Goal: Task Accomplishment & Management: Complete application form

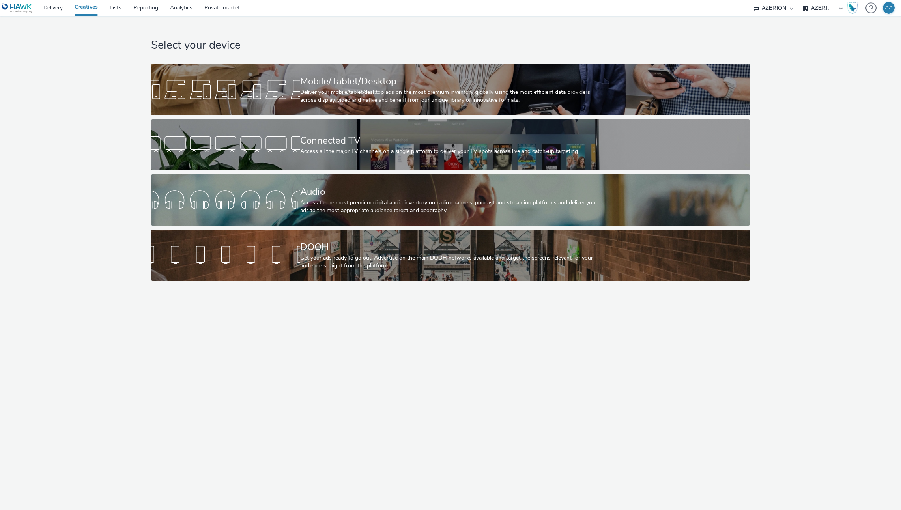
select select "ac009755-aa48-4799-8050-7a339a378eb8"
select select "79162ed7-0017-4339-93b0-3399b708648f"
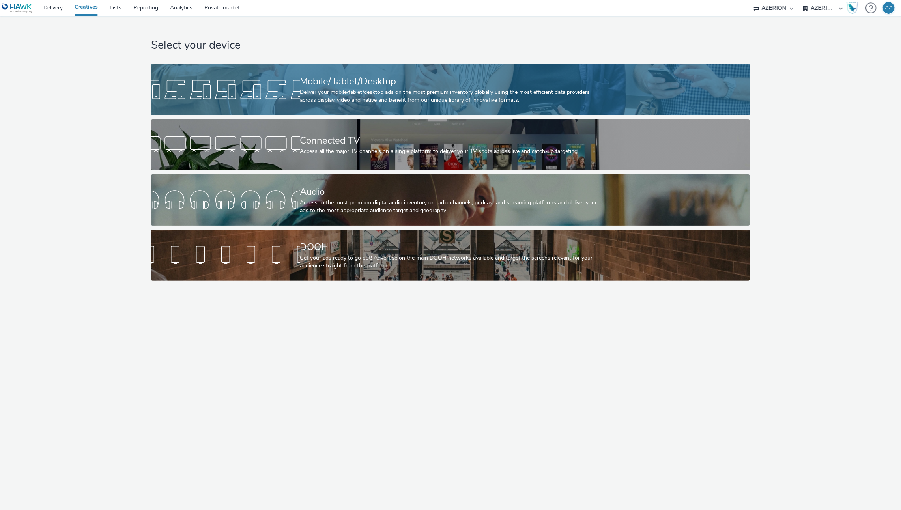
click at [345, 102] on div "Deliver your mobile/tablet/desktop ads on the most premium inventory globally u…" at bounding box center [449, 96] width 298 height 16
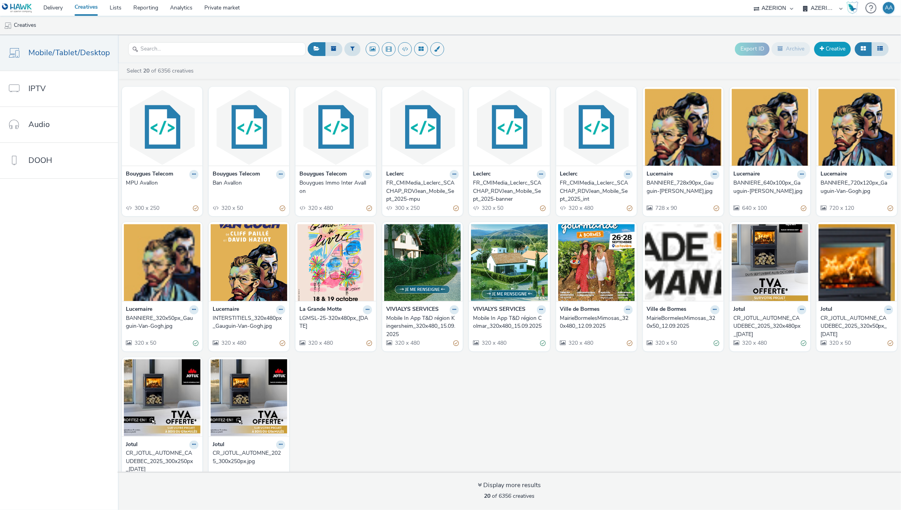
click at [834, 50] on link "Creative" at bounding box center [832, 49] width 37 height 14
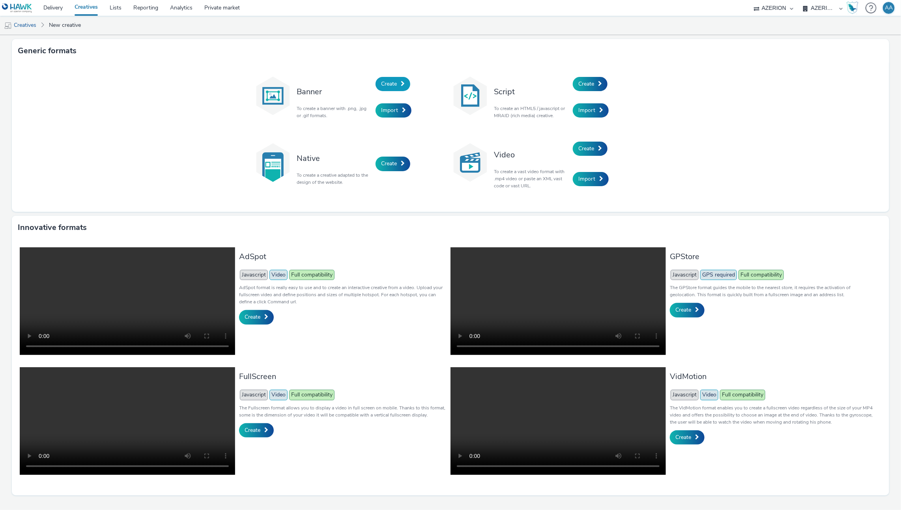
click at [378, 86] on link "Create" at bounding box center [393, 84] width 35 height 14
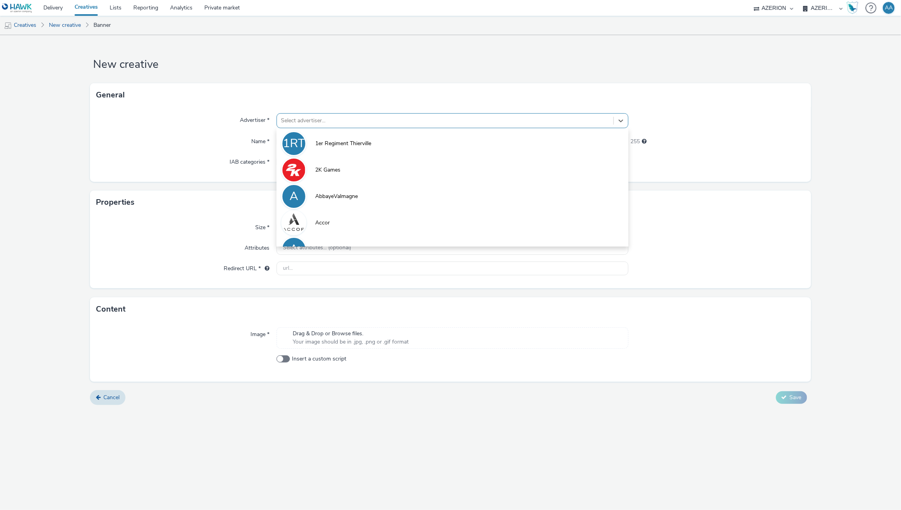
click at [451, 122] on div at bounding box center [445, 120] width 329 height 9
paste input "FR_CMIMedia_GrandLitier-StRaphael_Mobile_SeptOct_2025"
type input "FR_CMIMedia_GrandLitier-StRaphael_Mobile_SeptOct_2025"
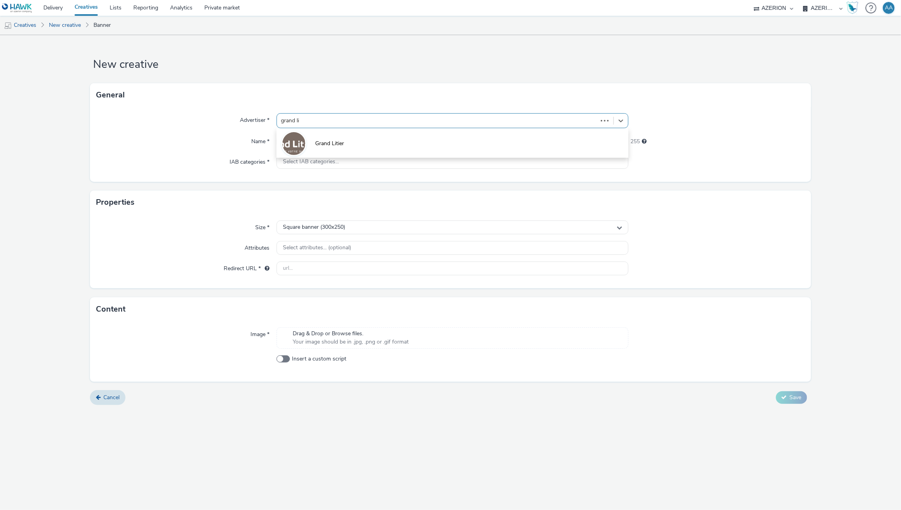
type input "grand lit"
click at [551, 151] on li "Grand Litier" at bounding box center [453, 143] width 352 height 26
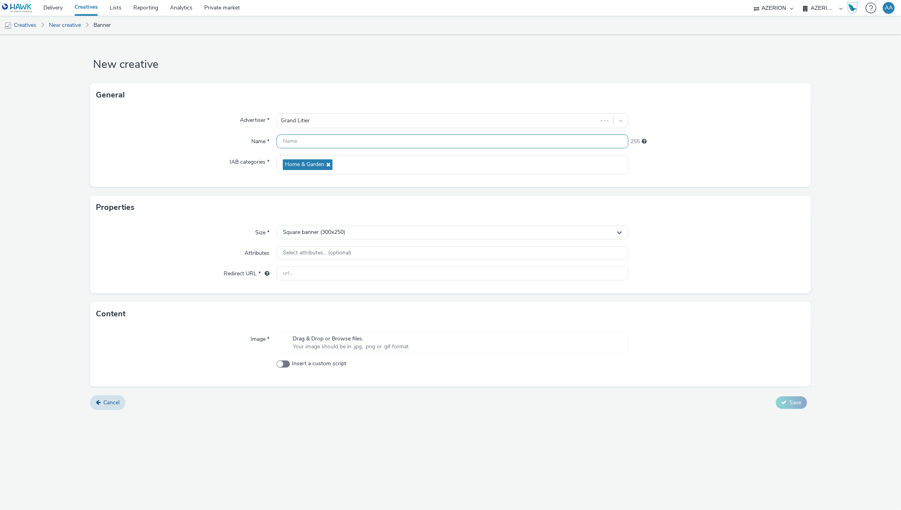
click at [371, 148] on input "text" at bounding box center [453, 142] width 352 height 14
paste input "FR_CMIMedia_GrandLitier-StRaphael_Mobile_SeptOct_2025"
drag, startPoint x: 296, startPoint y: 142, endPoint x: 267, endPoint y: 143, distance: 29.2
click at [261, 143] on div "Name * FR_CMIMedia_GrandLitier-StRaphael_Mobile_SeptOct_[PHONE_NUMBER]" at bounding box center [450, 142] width 708 height 14
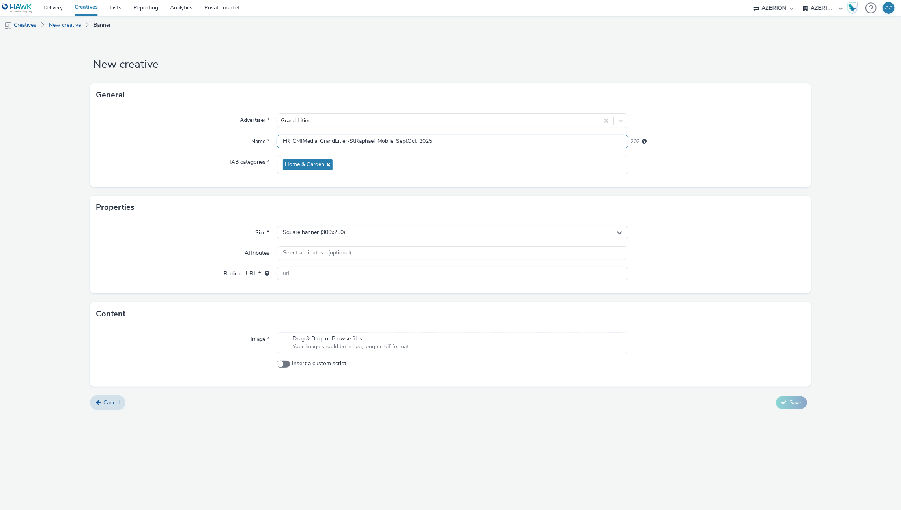
scroll to position [0, 0]
drag, startPoint x: 320, startPoint y: 141, endPoint x: 252, endPoint y: 135, distance: 68.1
click at [252, 135] on div "Name * FR_CMIMedia_GrandLitier-StRaphael_Mobile_SeptOct_[PHONE_NUMBER]" at bounding box center [450, 142] width 708 height 14
drag, startPoint x: 438, startPoint y: 144, endPoint x: 343, endPoint y: 142, distance: 95.1
click at [340, 141] on input "GrandLitier-StRaphael_Mobile_SeptOct_2025" at bounding box center [453, 142] width 352 height 14
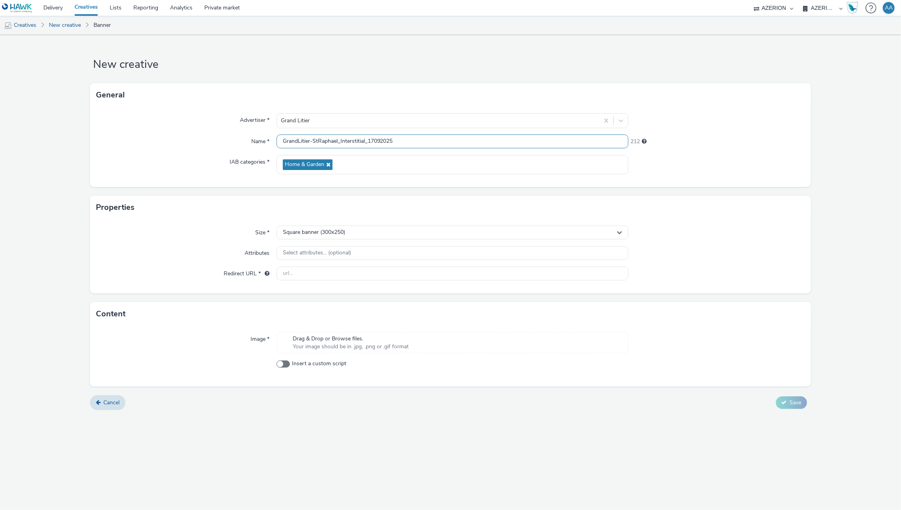
type input "GrandLitier-StRaphael_Interstitial_17092025"
drag, startPoint x: 885, startPoint y: 131, endPoint x: 812, endPoint y: 168, distance: 81.9
click at [884, 131] on form "New creative General Advertiser * Grand Litier Name * GrandLitier-StRaphael_Int…" at bounding box center [450, 225] width 901 height 381
click at [366, 232] on div "Square banner (300x250)" at bounding box center [453, 233] width 352 height 14
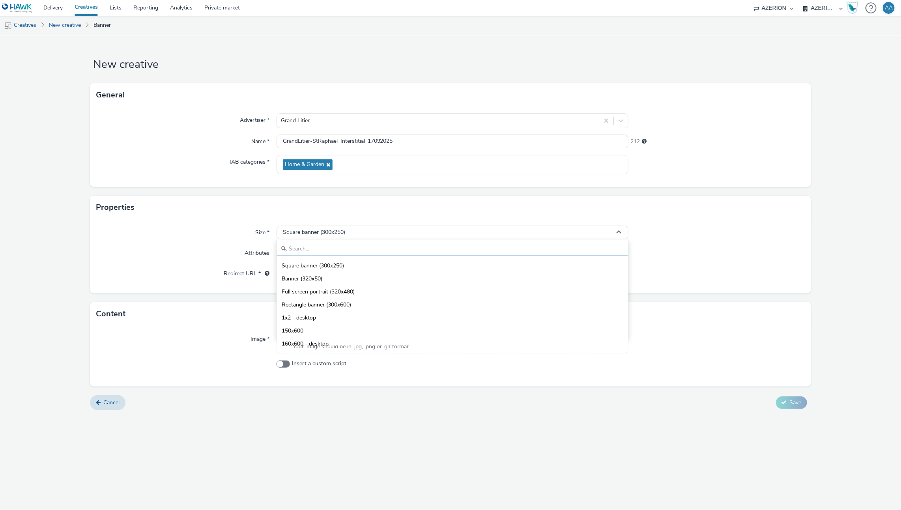
click at [355, 247] on input "text" at bounding box center [453, 249] width 352 height 14
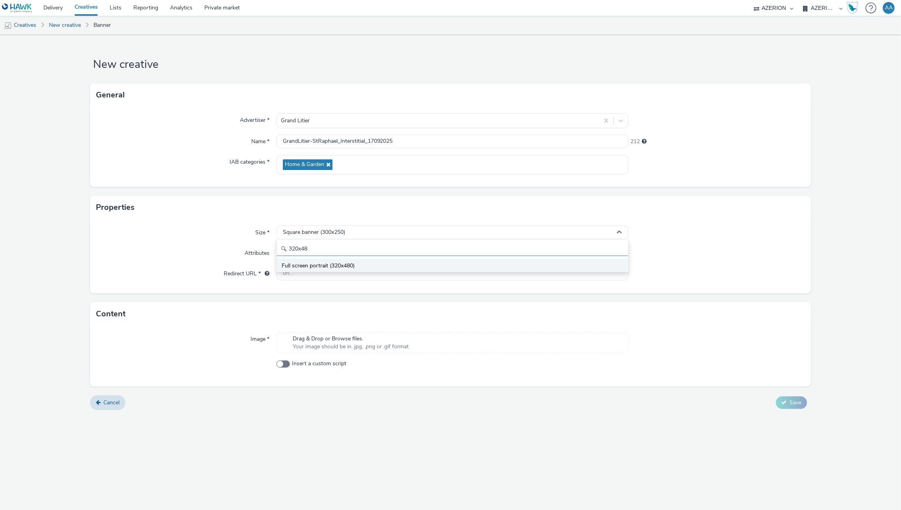
type input "320x48"
click at [350, 264] on span "Full screen portrait (320x480)" at bounding box center [318, 266] width 73 height 8
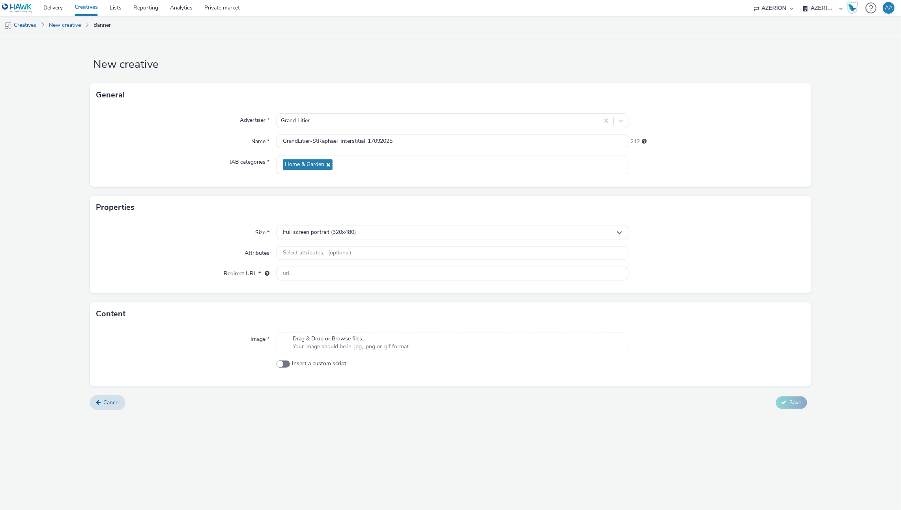
click at [346, 350] on span "Your image should be in .jpg, .png or .gif format" at bounding box center [351, 347] width 116 height 8
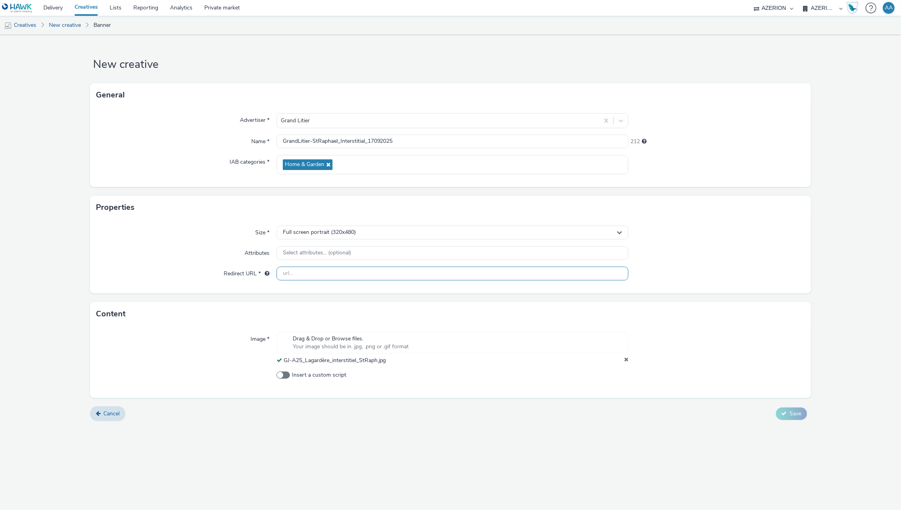
click at [322, 275] on input "text" at bounding box center [453, 274] width 352 height 14
paste input "[URL][DOMAIN_NAME]"
type input "[URL][DOMAIN_NAME]"
click at [826, 256] on form "New creative General Advertiser * Grand Litier Name * GrandLitier-StRaphael_Int…" at bounding box center [450, 231] width 901 height 392
click at [810, 453] on div "New creative General Advertiser * Grand Litier Name * GrandLitier-StRaphael_Int…" at bounding box center [450, 272] width 901 height 475
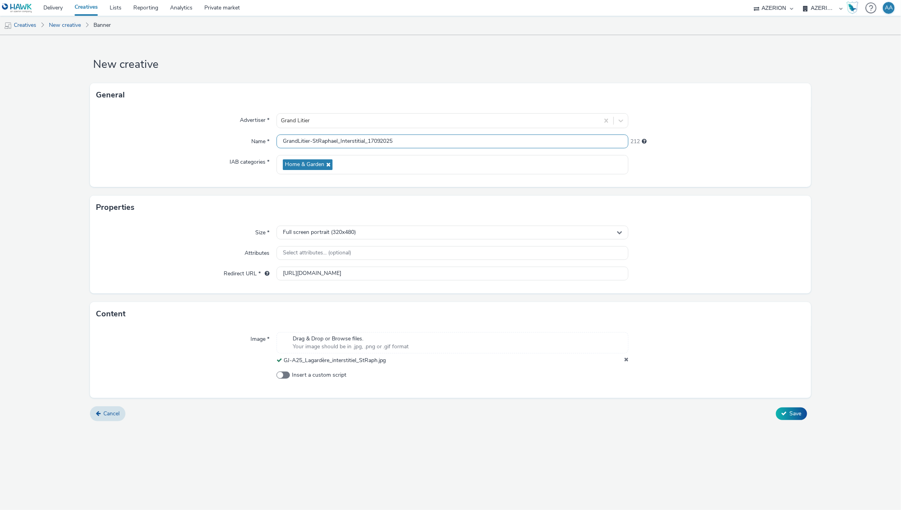
click at [429, 144] on input "GrandLitier-StRaphael_Interstitial_17092025" at bounding box center [453, 142] width 352 height 14
click at [793, 411] on span "Save" at bounding box center [796, 413] width 12 height 7
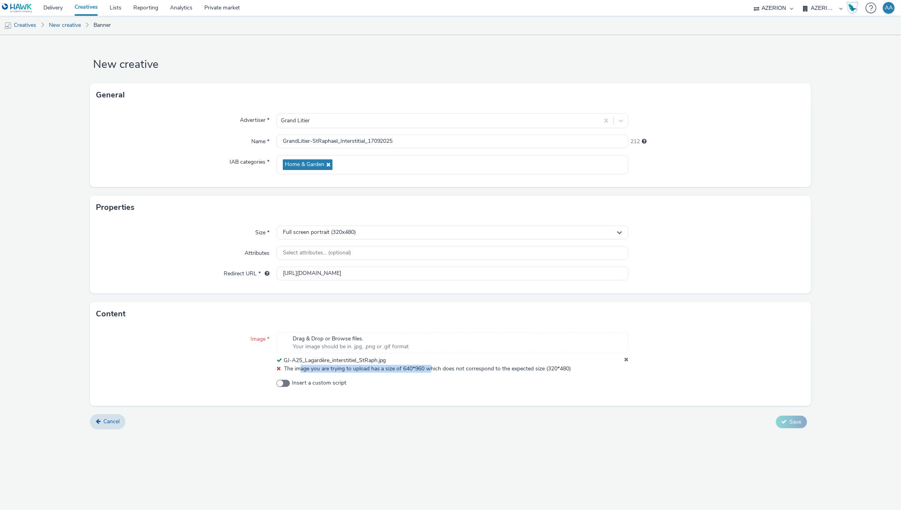
drag, startPoint x: 361, startPoint y: 367, endPoint x: 430, endPoint y: 368, distance: 68.7
click at [430, 368] on span "The image you are trying to upload has a size of 640*960 which does not corresp…" at bounding box center [427, 368] width 287 height 7
click at [443, 421] on div "Cancel Save" at bounding box center [450, 422] width 721 height 14
drag, startPoint x: 445, startPoint y: 367, endPoint x: 557, endPoint y: 364, distance: 112.5
click at [555, 365] on span "The image you are trying to upload has a size of 640*960 which does not corresp…" at bounding box center [427, 368] width 287 height 7
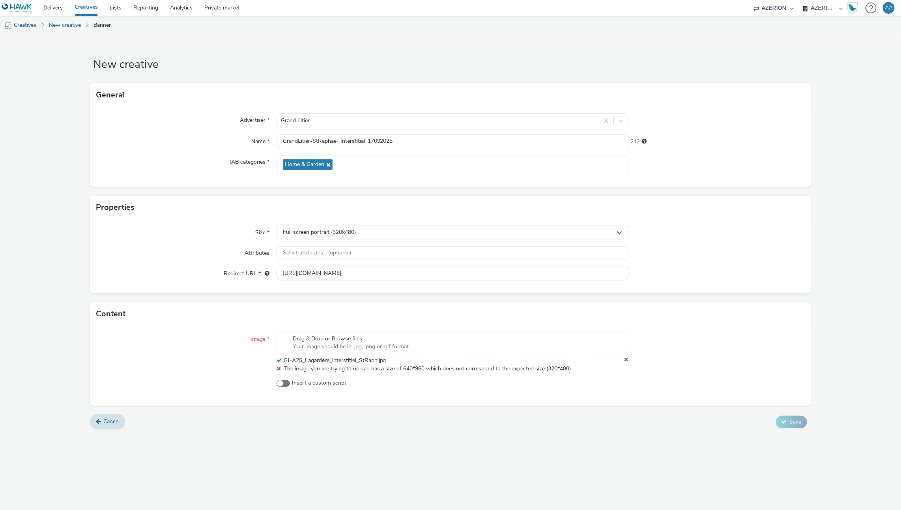
click at [625, 359] on icon at bounding box center [626, 361] width 4 height 8
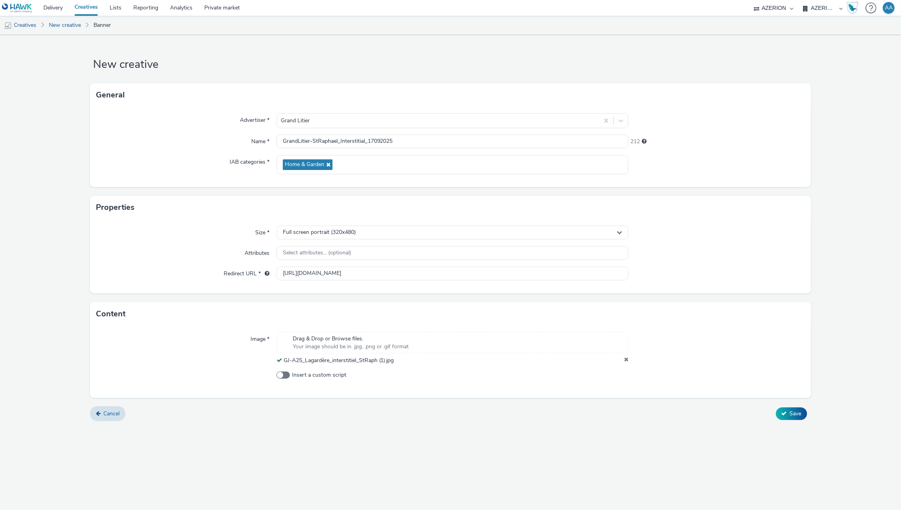
click at [828, 285] on form "New creative General Advertiser * Grand Litier Name * GrandLitier-StRaphael_Int…" at bounding box center [450, 231] width 901 height 392
click at [787, 409] on button "Save" at bounding box center [791, 414] width 31 height 13
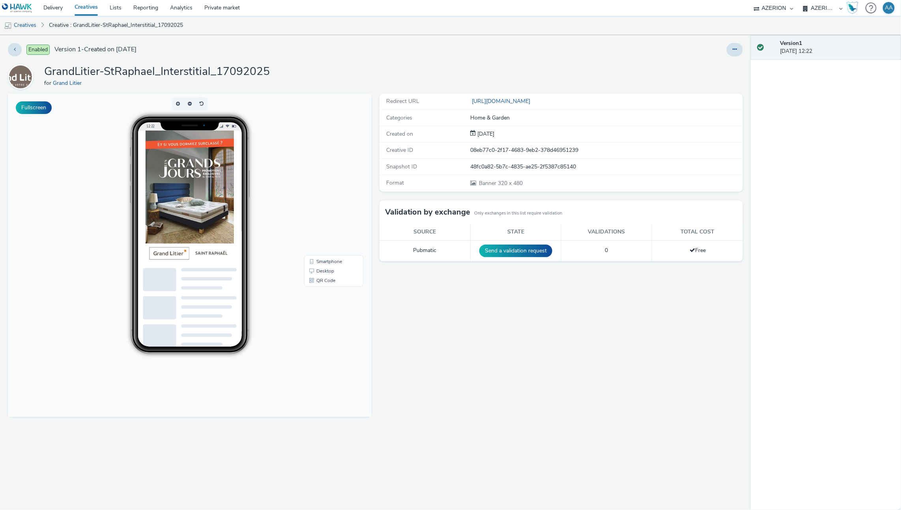
click at [199, 189] on img at bounding box center [190, 197] width 88 height 133
click at [185, 194] on img at bounding box center [190, 197] width 88 height 133
click at [174, 206] on img at bounding box center [190, 197] width 88 height 133
drag, startPoint x: 169, startPoint y: 254, endPoint x: 176, endPoint y: 258, distance: 7.6
click at [169, 254] on img at bounding box center [190, 197] width 88 height 133
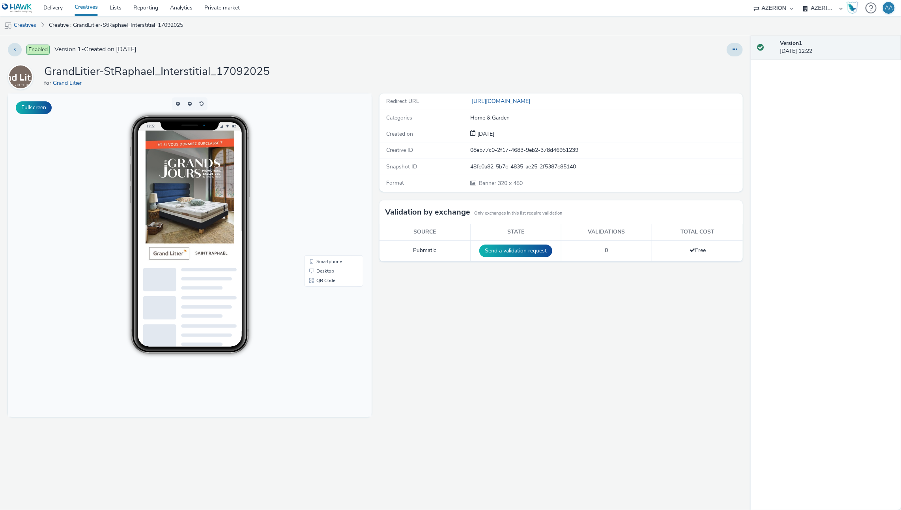
click at [174, 255] on img at bounding box center [190, 197] width 88 height 133
click at [201, 211] on img at bounding box center [190, 197] width 88 height 133
click at [179, 182] on img at bounding box center [190, 197] width 88 height 133
click at [494, 355] on div "Redirect URL [URL][DOMAIN_NAME] Categories Home & Garden Created on [DATE] Crea…" at bounding box center [560, 302] width 368 height 417
click at [88, 8] on link "Creatives" at bounding box center [86, 8] width 35 height 16
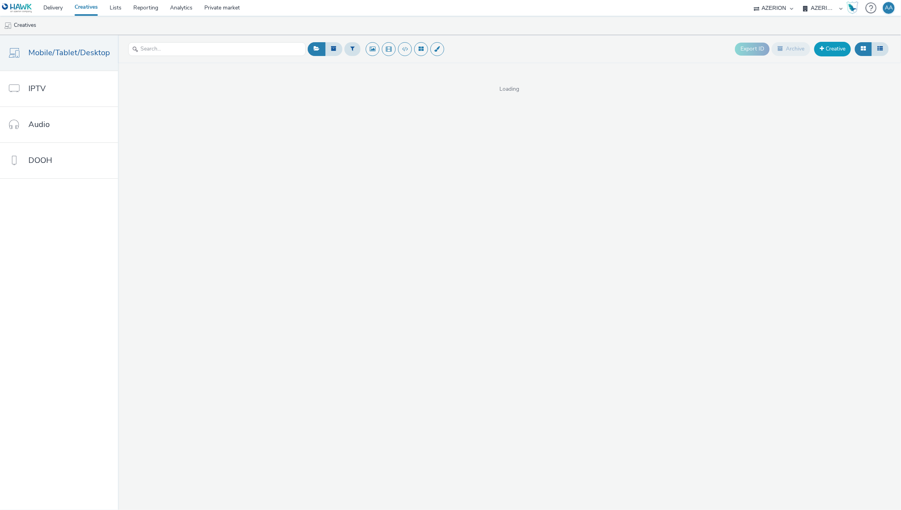
click at [833, 51] on link "Creative" at bounding box center [832, 49] width 37 height 14
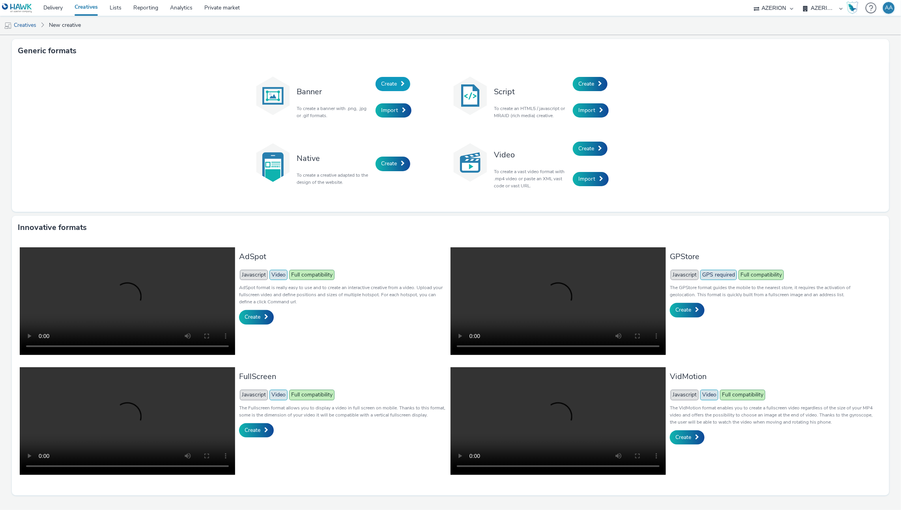
click at [392, 83] on span "Create" at bounding box center [389, 83] width 16 height 7
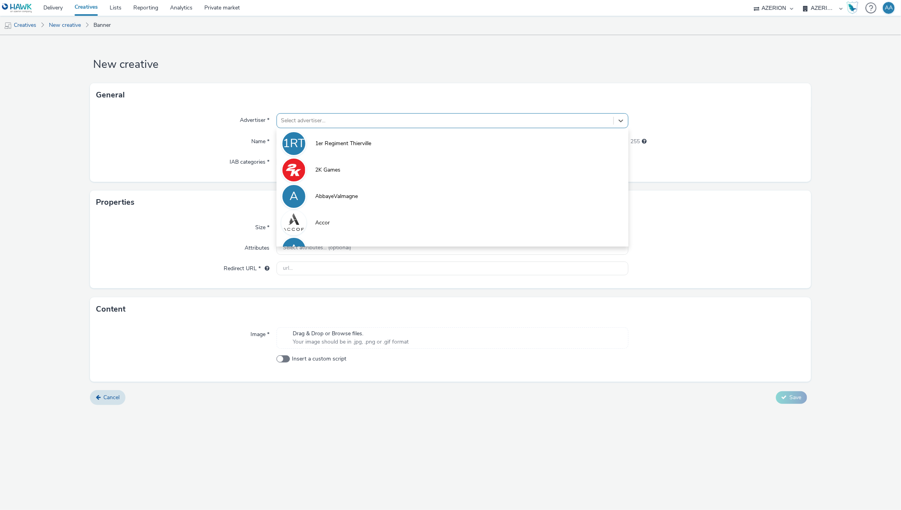
click at [328, 116] on div at bounding box center [445, 120] width 329 height 9
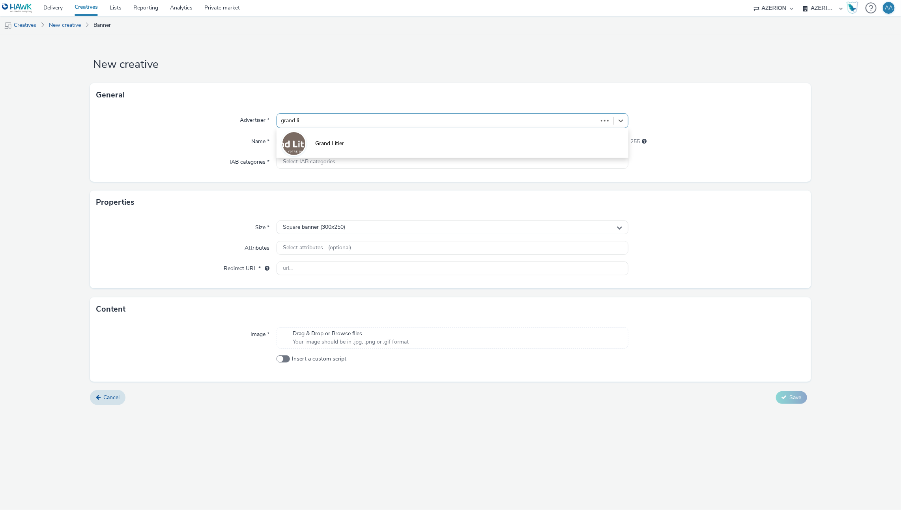
type input "grand lit"
click at [326, 140] on span "Grand Litier" at bounding box center [329, 144] width 29 height 8
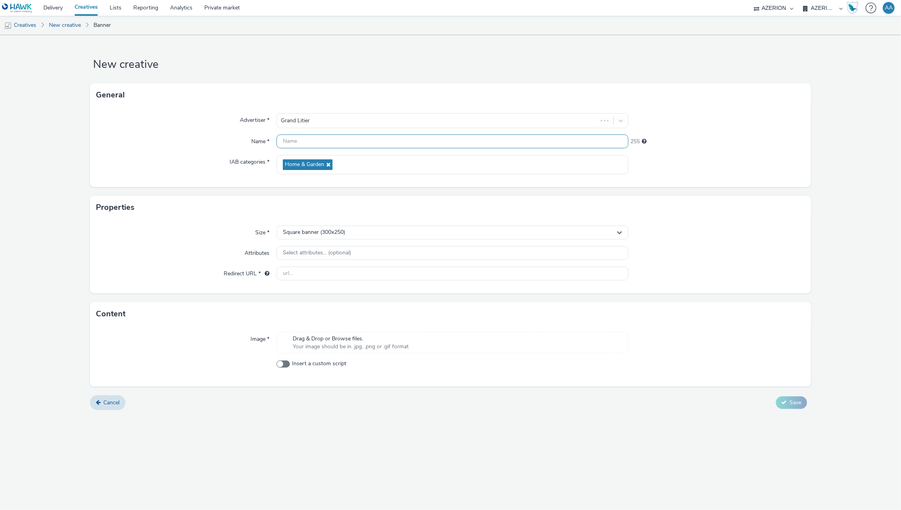
click at [325, 143] on input "text" at bounding box center [453, 142] width 352 height 14
paste input "GrandLitier-StRaphael_Interstitial_17092025"
click at [354, 139] on input "GrandLitier-StRaphael_Interstitial_17092025" at bounding box center [453, 142] width 352 height 14
drag, startPoint x: 366, startPoint y: 140, endPoint x: 370, endPoint y: 141, distance: 4.1
click at [366, 140] on input "GrandLitier-StRaphael_Interstitial_17092025" at bounding box center [453, 142] width 352 height 14
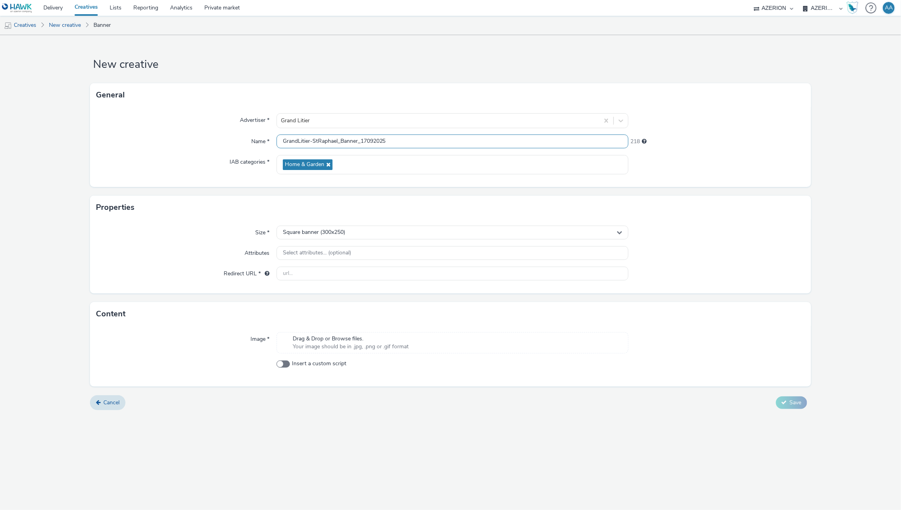
type input "GrandLitier-StRaphael_Banner_17092025"
click at [359, 228] on div "Square banner (300x250)" at bounding box center [453, 233] width 352 height 14
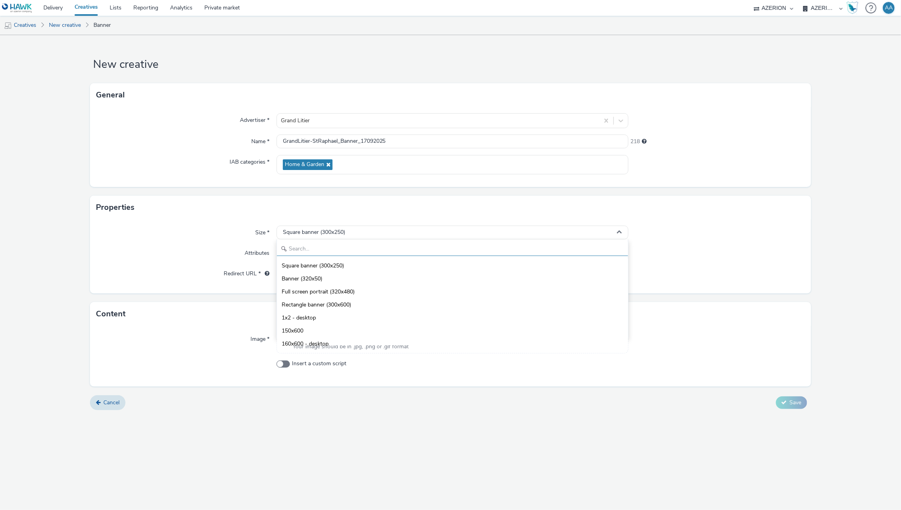
click at [365, 251] on input "text" at bounding box center [453, 249] width 352 height 14
type input "5"
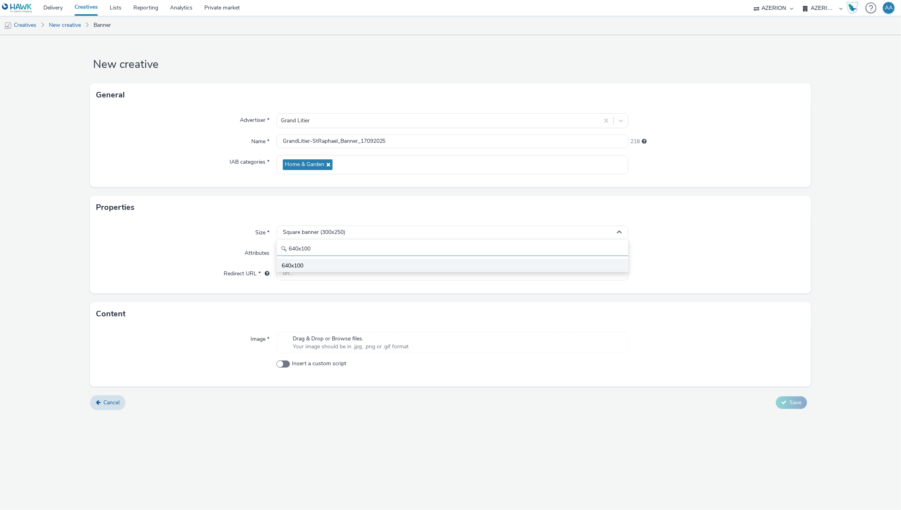
type input "640x100"
click at [387, 267] on li "640x100" at bounding box center [453, 265] width 352 height 13
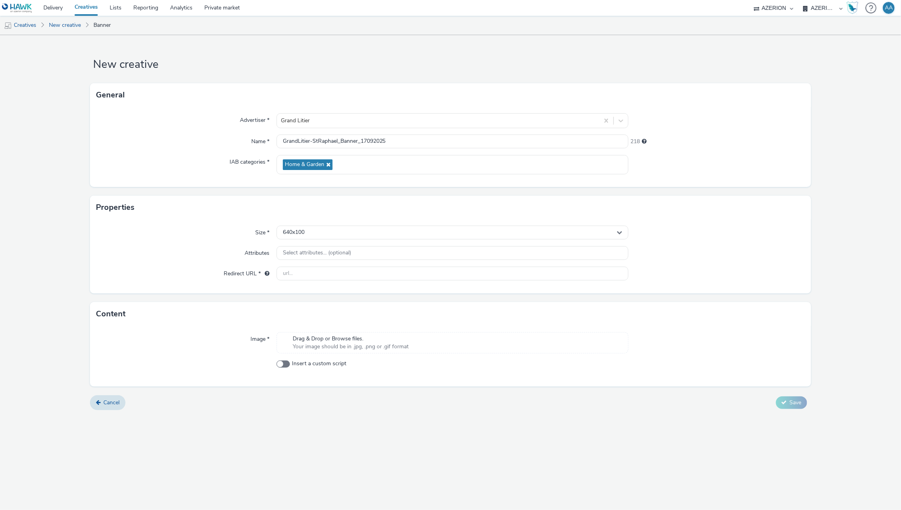
click at [351, 354] on div "Image * Drag & Drop or Browse files. Your image should be in .jpg, .png or .gif…" at bounding box center [450, 356] width 721 height 61
click at [356, 347] on span "Your image should be in .jpg, .png or .gif format" at bounding box center [351, 347] width 116 height 8
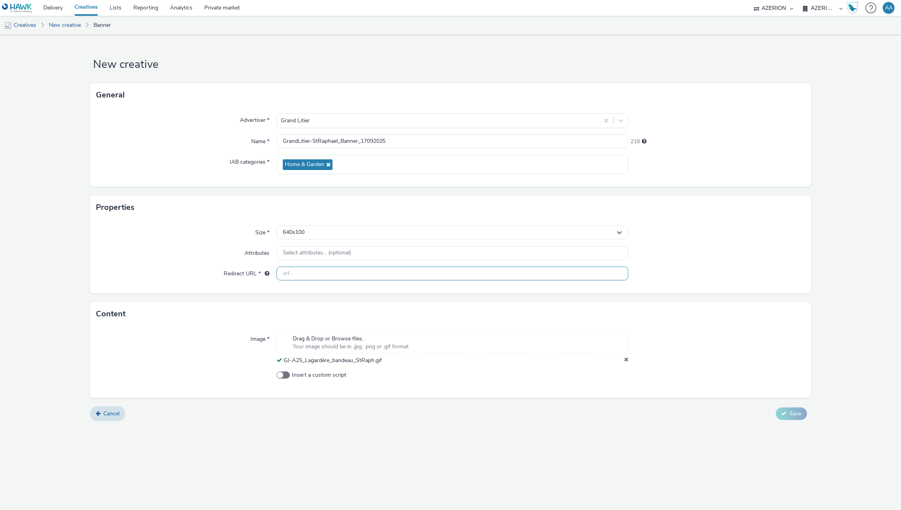
click at [354, 271] on input "text" at bounding box center [453, 274] width 352 height 14
paste input "[URL][DOMAIN_NAME]"
type input "[URL][DOMAIN_NAME]"
click at [717, 273] on div at bounding box center [716, 274] width 176 height 14
click at [793, 412] on span "Save" at bounding box center [796, 413] width 12 height 7
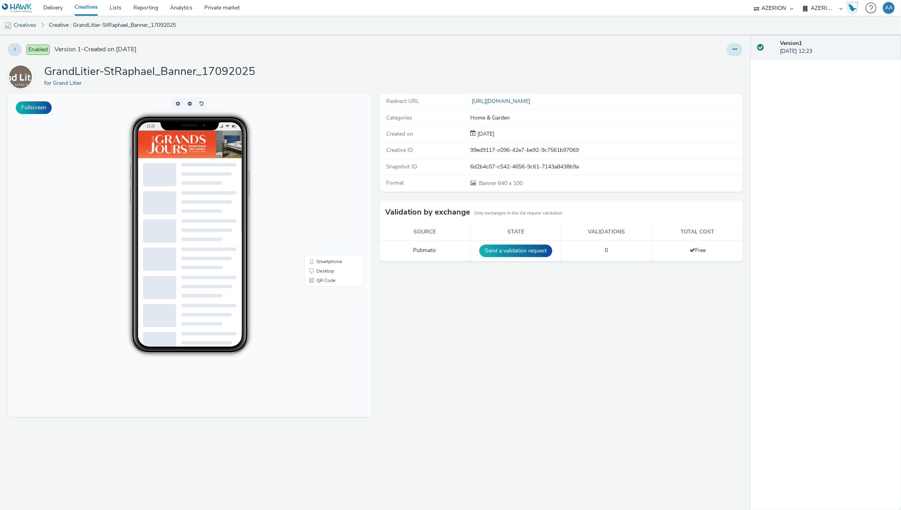
click at [737, 51] on icon at bounding box center [735, 50] width 4 height 6
click at [707, 66] on link "Edit" at bounding box center [713, 66] width 59 height 16
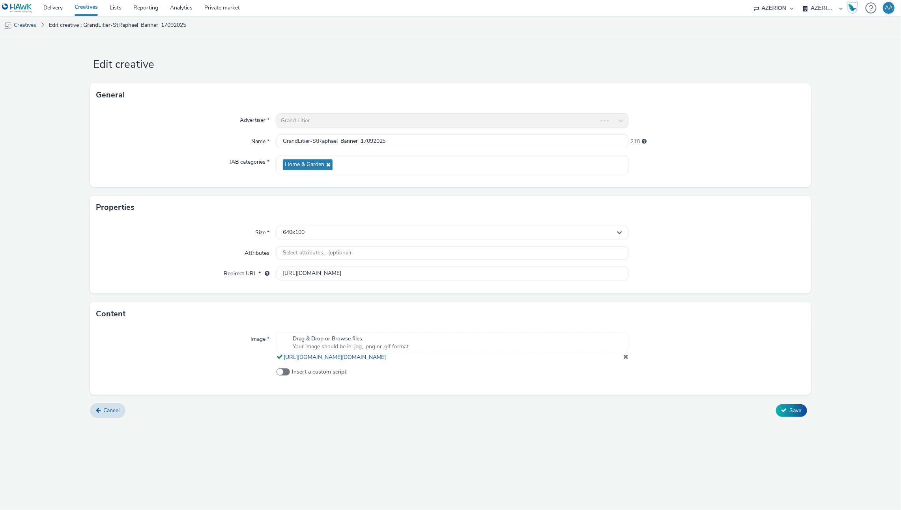
click at [628, 361] on div at bounding box center [716, 346] width 176 height 29
click at [623, 361] on div "Drag & Drop or Browse files. Your image should be in .jpg, .png or .gif format …" at bounding box center [453, 346] width 352 height 29
click at [626, 360] on span at bounding box center [625, 356] width 5 height 6
drag, startPoint x: 848, startPoint y: 359, endPoint x: 812, endPoint y: 412, distance: 64.3
click at [848, 359] on form "Edit creative General Advertiser * Grand Litier Name * GrandLitier-StRaphael_Ba…" at bounding box center [450, 231] width 901 height 392
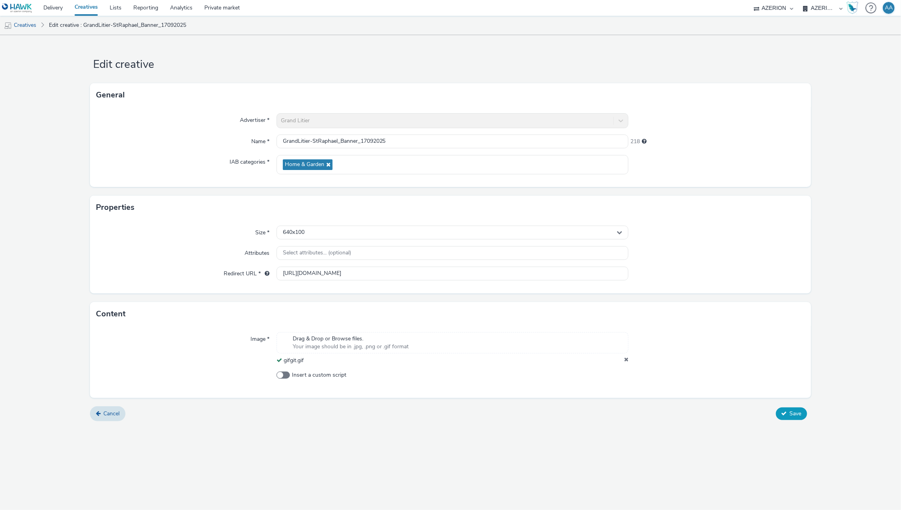
click at [797, 410] on span "Save" at bounding box center [796, 413] width 12 height 7
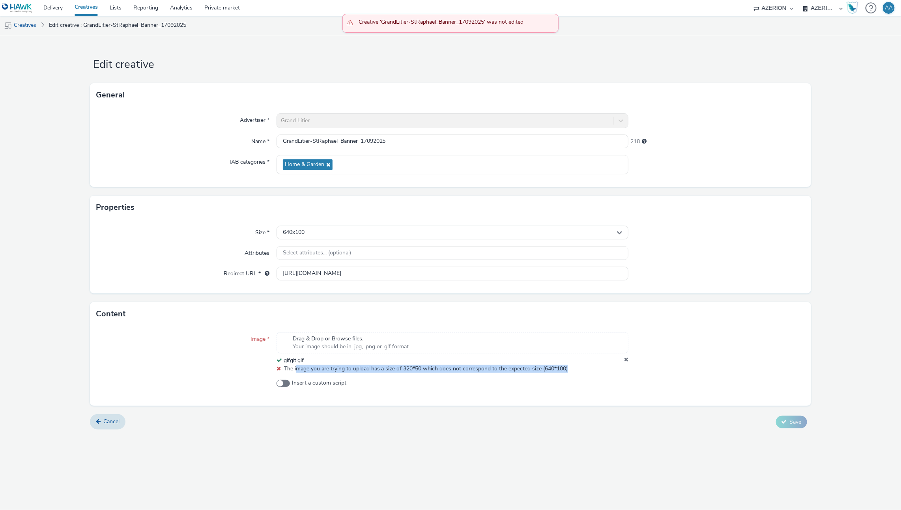
drag, startPoint x: 314, startPoint y: 365, endPoint x: 480, endPoint y: 372, distance: 166.3
click at [480, 372] on div "Image * Drag & Drop or Browse files. Your image should be in .jpg, .png or .gif…" at bounding box center [450, 366] width 721 height 80
click at [326, 232] on div "640x100" at bounding box center [453, 233] width 352 height 14
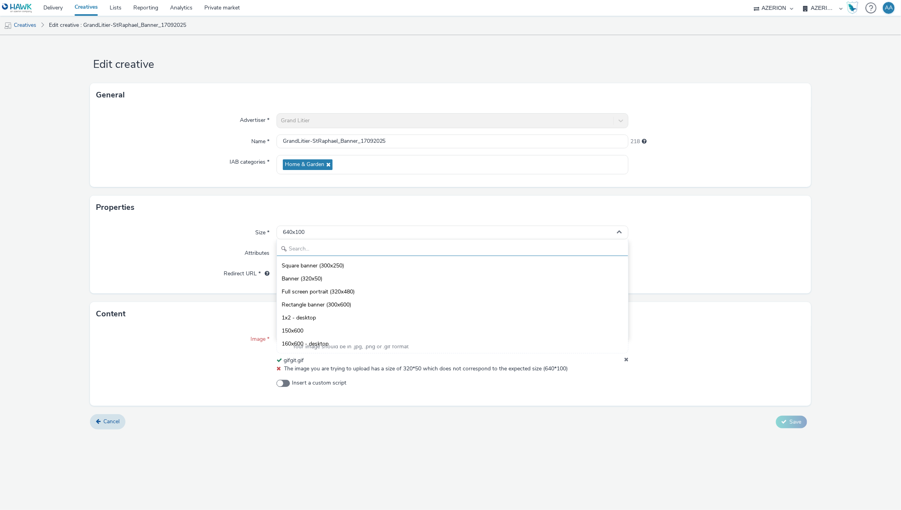
click at [320, 247] on input "text" at bounding box center [453, 249] width 352 height 14
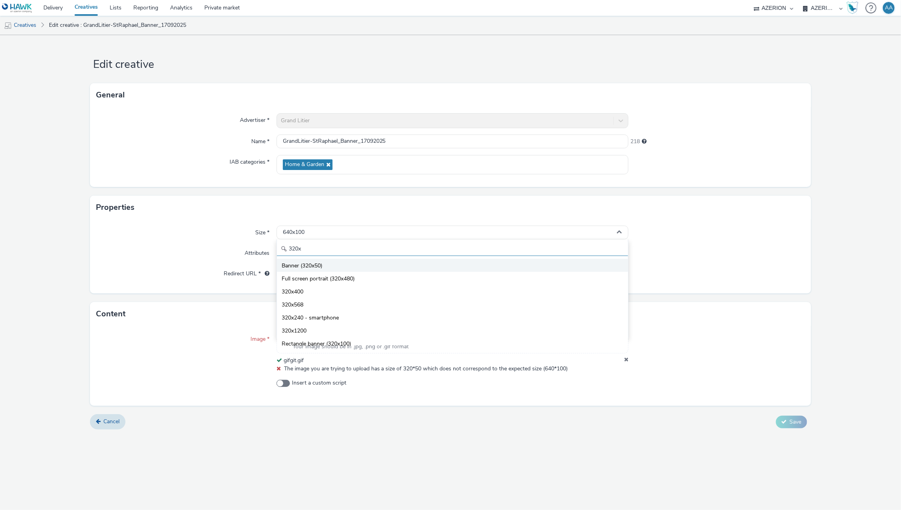
type input "320x"
click at [314, 264] on span "Banner (320x50)" at bounding box center [302, 266] width 41 height 8
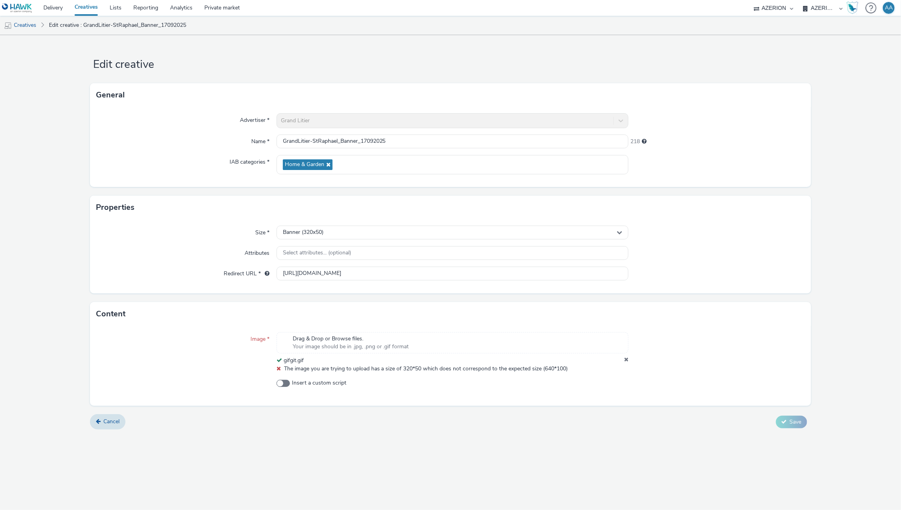
click at [814, 383] on form "Edit creative General Advertiser * Grand Litier Name * GrandLitier-StRaphael_Ba…" at bounding box center [450, 235] width 901 height 400
click at [458, 374] on div "Image * Drag & Drop or Browse files. Your image should be in .jpg, .png or .gif…" at bounding box center [450, 366] width 721 height 80
click at [700, 258] on div at bounding box center [716, 253] width 176 height 14
click at [574, 142] on input "GrandLitier-StRaphael_Banner_17092025" at bounding box center [453, 142] width 352 height 14
type input "GrandLitier-StRaphael_Banner_17092025"
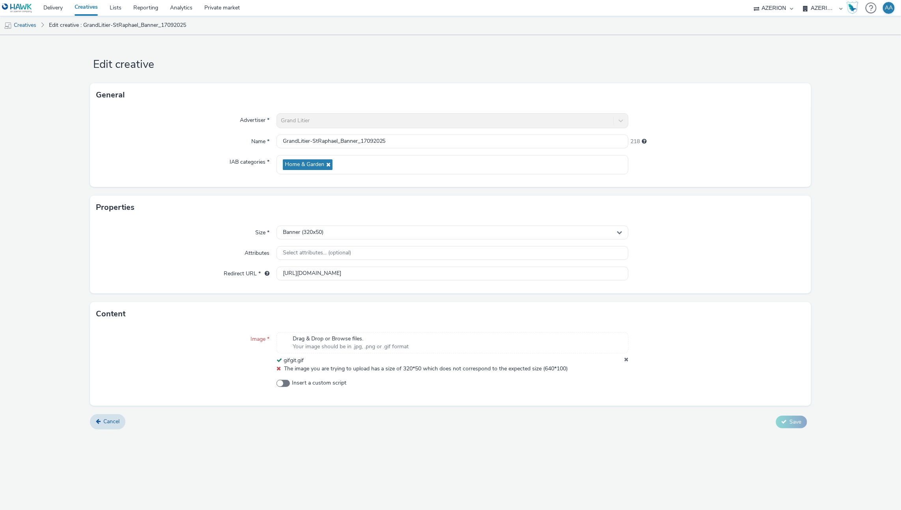
click at [623, 359] on div "gifgit.gif" at bounding box center [453, 361] width 352 height 8
click at [626, 359] on icon at bounding box center [626, 361] width 4 height 8
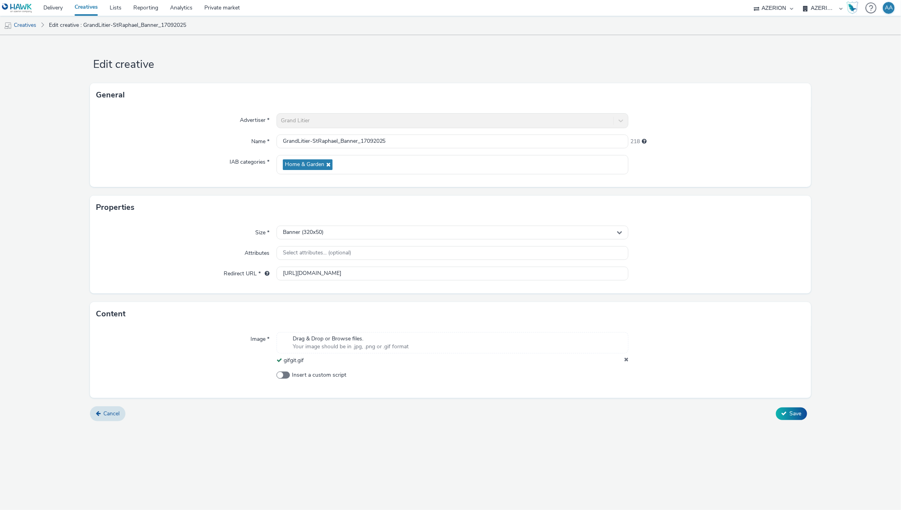
click at [853, 320] on form "Edit creative General Advertiser * Grand Litier Name * GrandLitier-StRaphael_Ba…" at bounding box center [450, 231] width 901 height 392
click at [800, 410] on span "Save" at bounding box center [796, 413] width 12 height 7
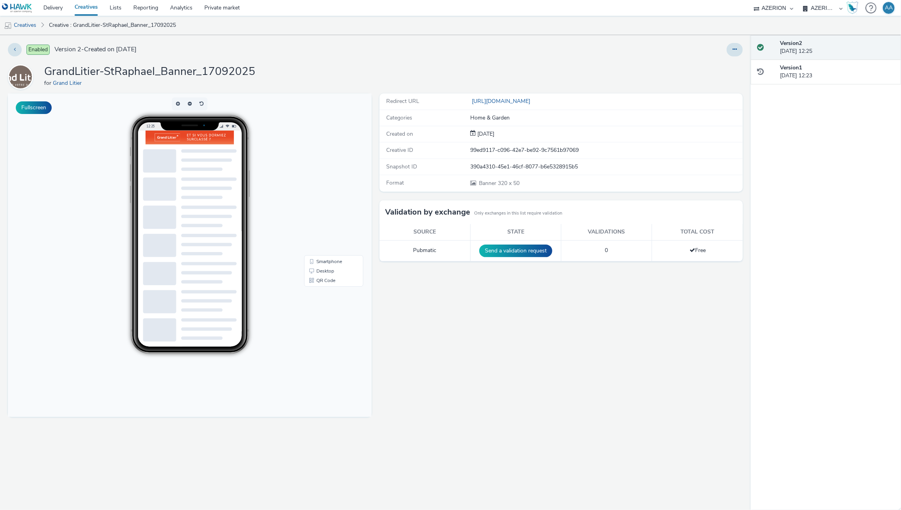
click at [180, 141] on img at bounding box center [190, 138] width 88 height 14
click at [64, 5] on link "Delivery" at bounding box center [52, 8] width 31 height 16
